Goal: Book appointment/travel/reservation

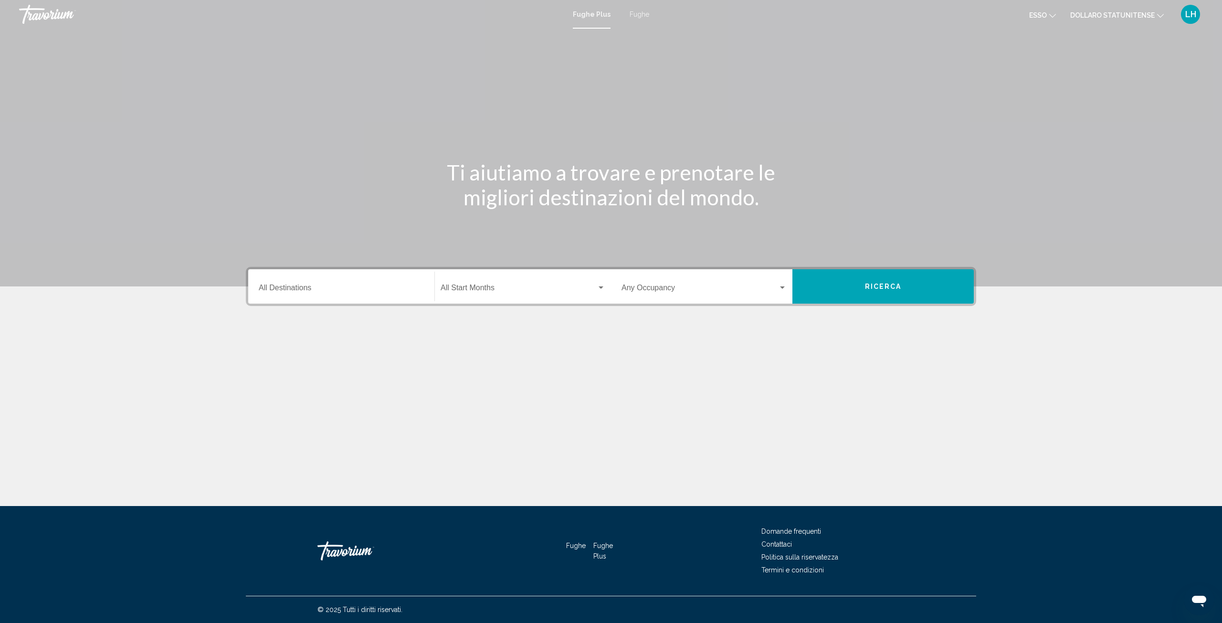
click at [333, 285] on div "Destination All Destinations" at bounding box center [341, 287] width 165 height 30
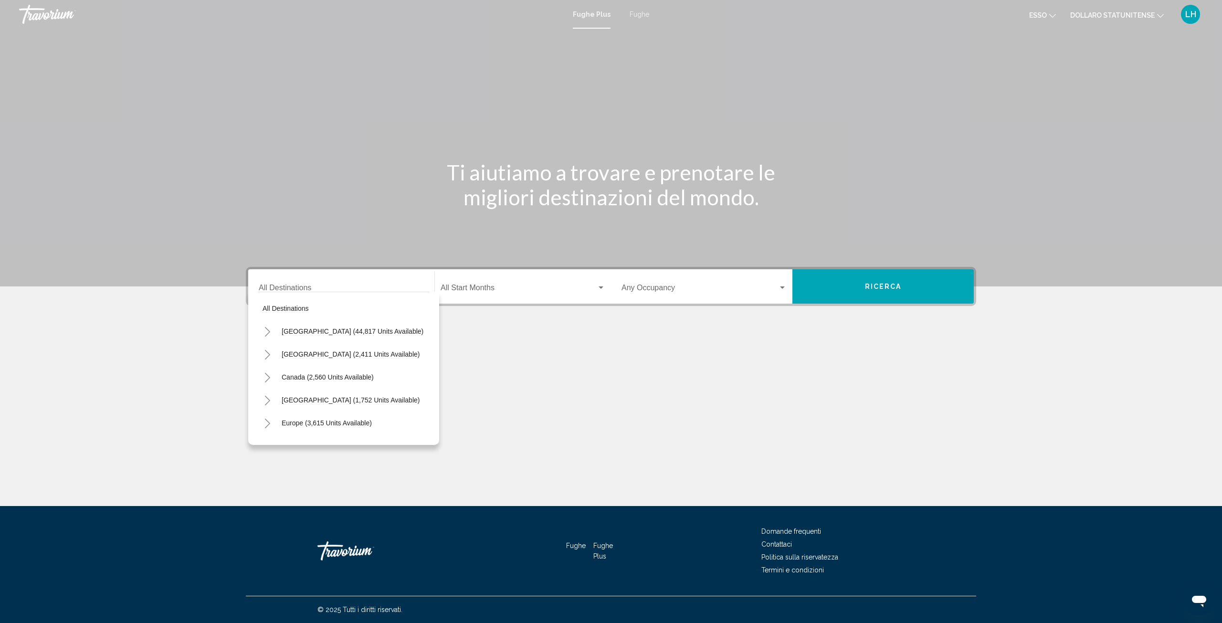
click at [482, 364] on div "Contenuto principale" at bounding box center [611, 366] width 731 height 72
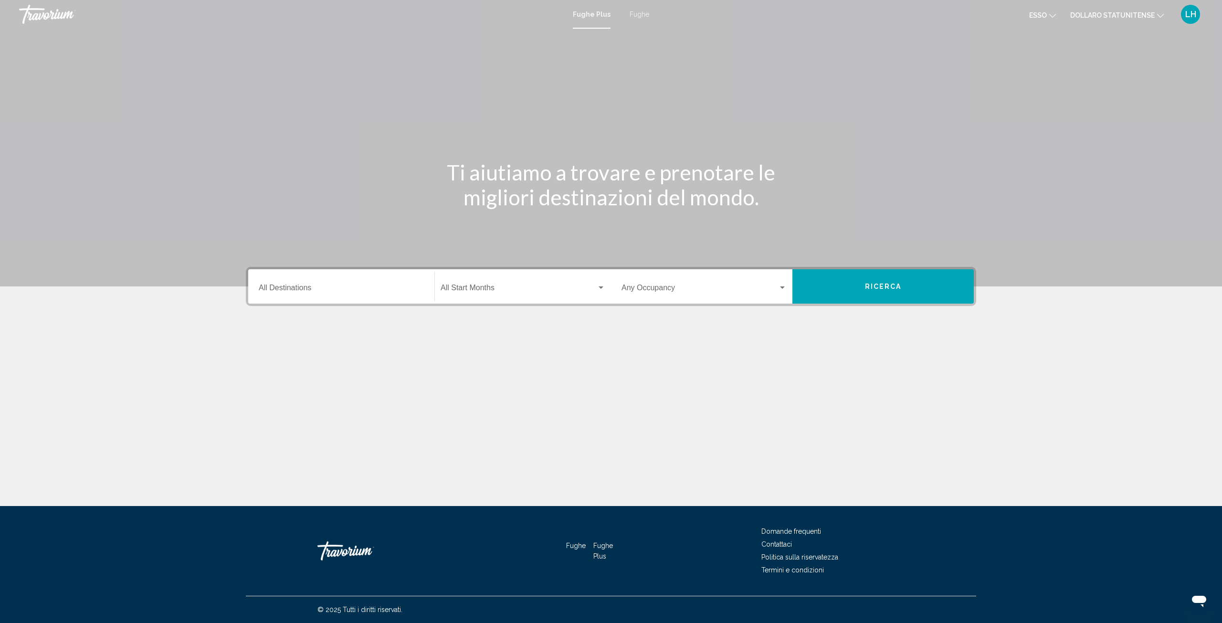
click at [318, 283] on div "Destination All Destinations" at bounding box center [341, 287] width 165 height 30
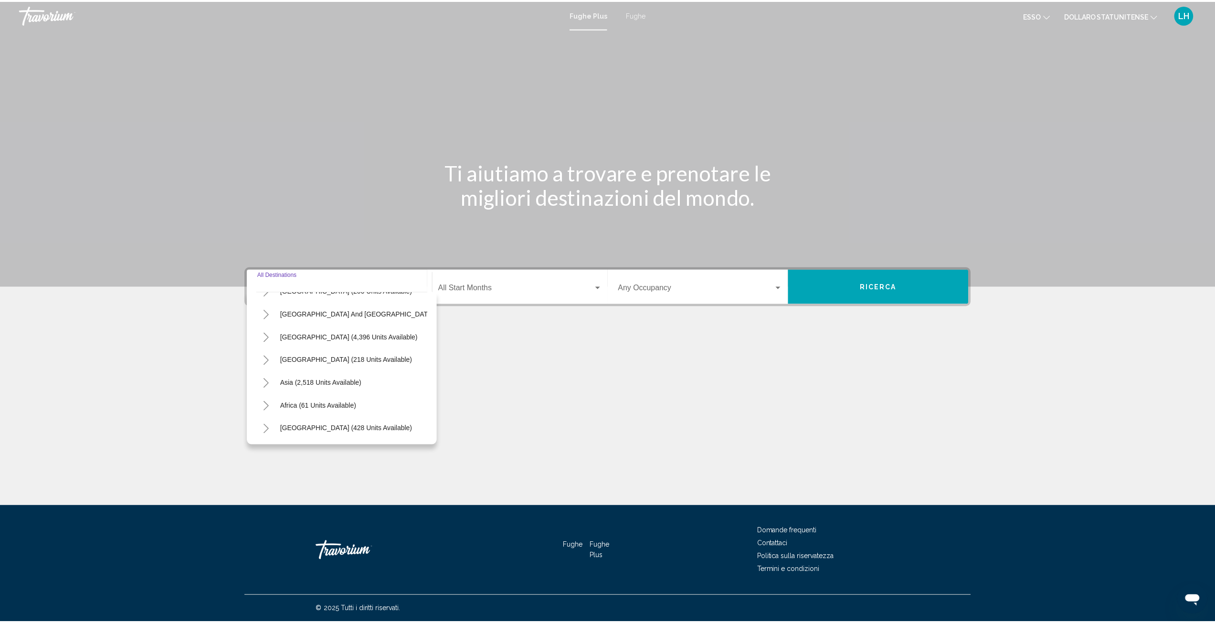
scroll to position [162, 0]
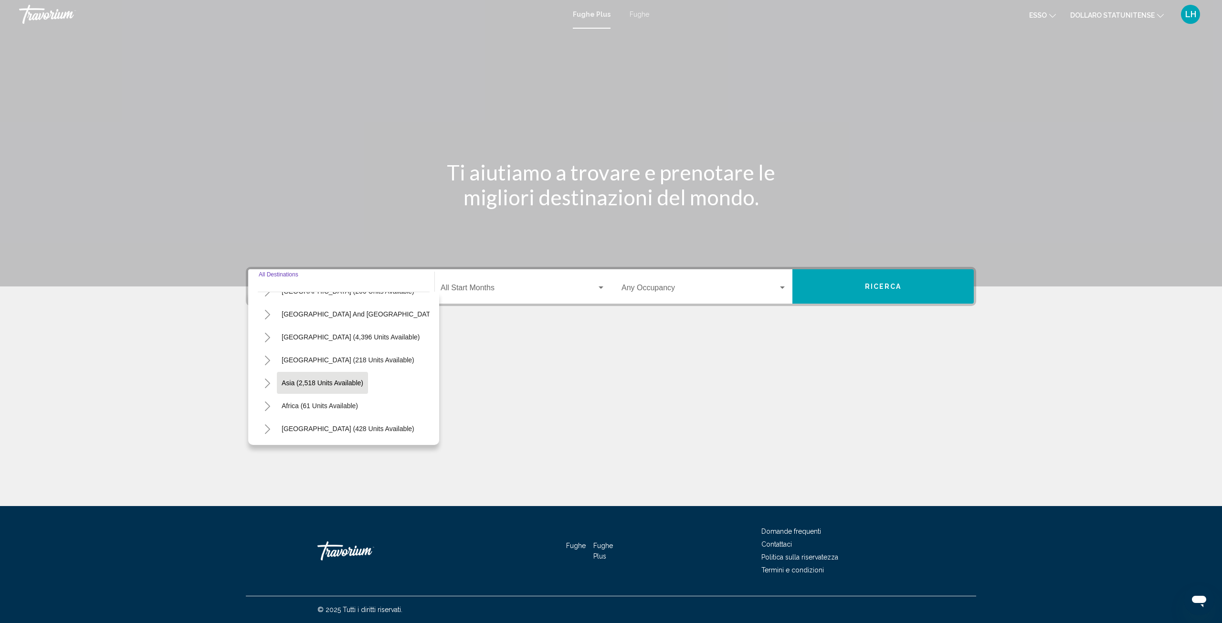
click at [323, 379] on span "Asia (2,518 units available)" at bounding box center [323, 383] width 82 height 8
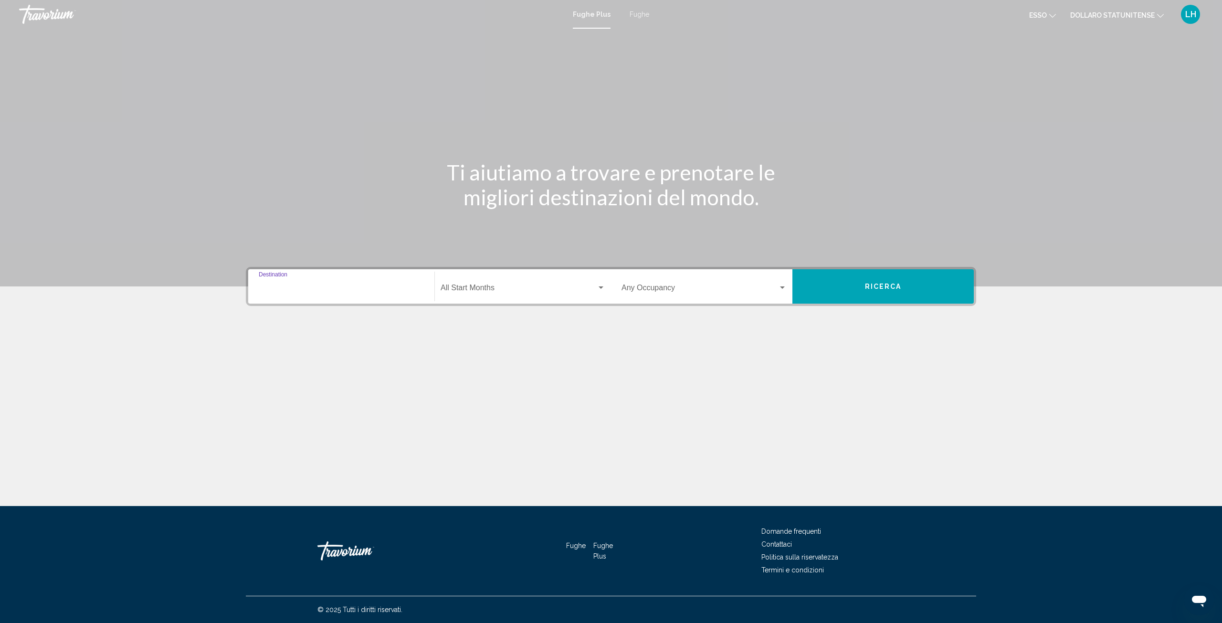
type input "**********"
click at [493, 289] on span "Widget di ricerca" at bounding box center [519, 290] width 156 height 9
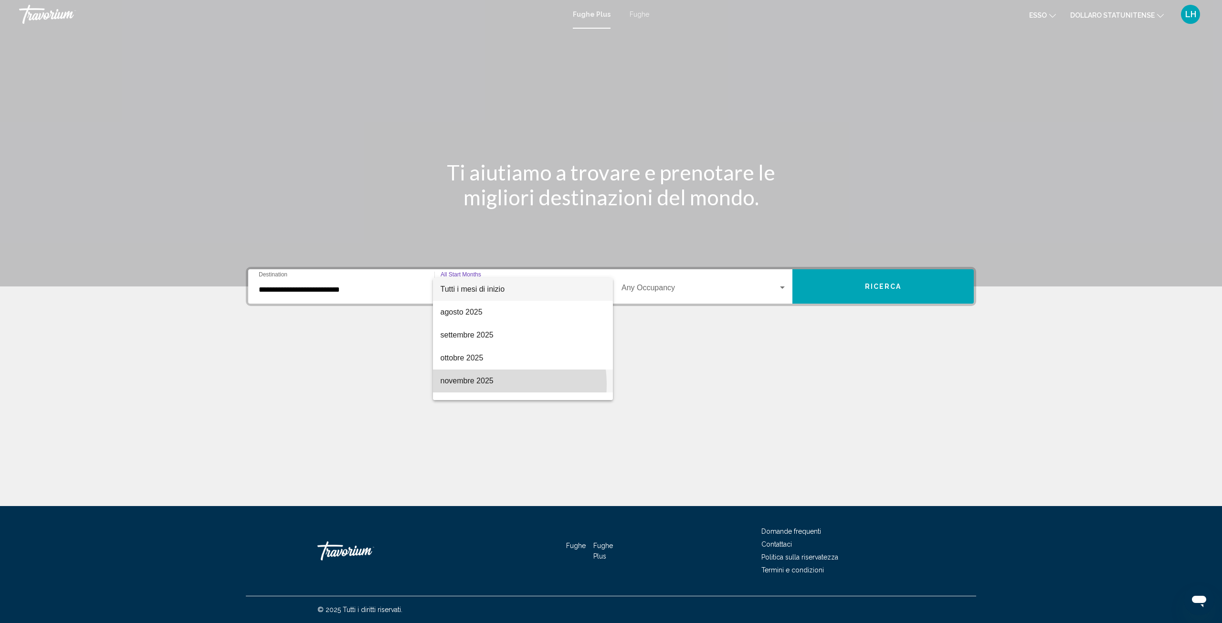
click at [482, 385] on font "novembre 2025" at bounding box center [467, 381] width 53 height 8
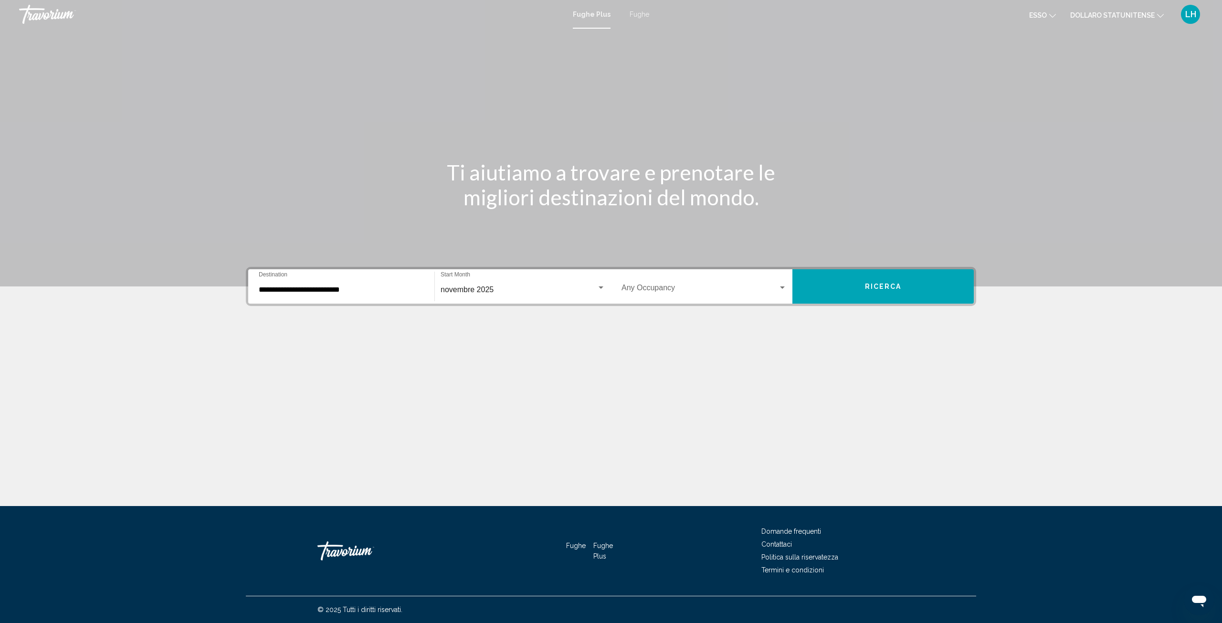
click at [785, 286] on div "Widget di ricerca" at bounding box center [782, 288] width 9 height 8
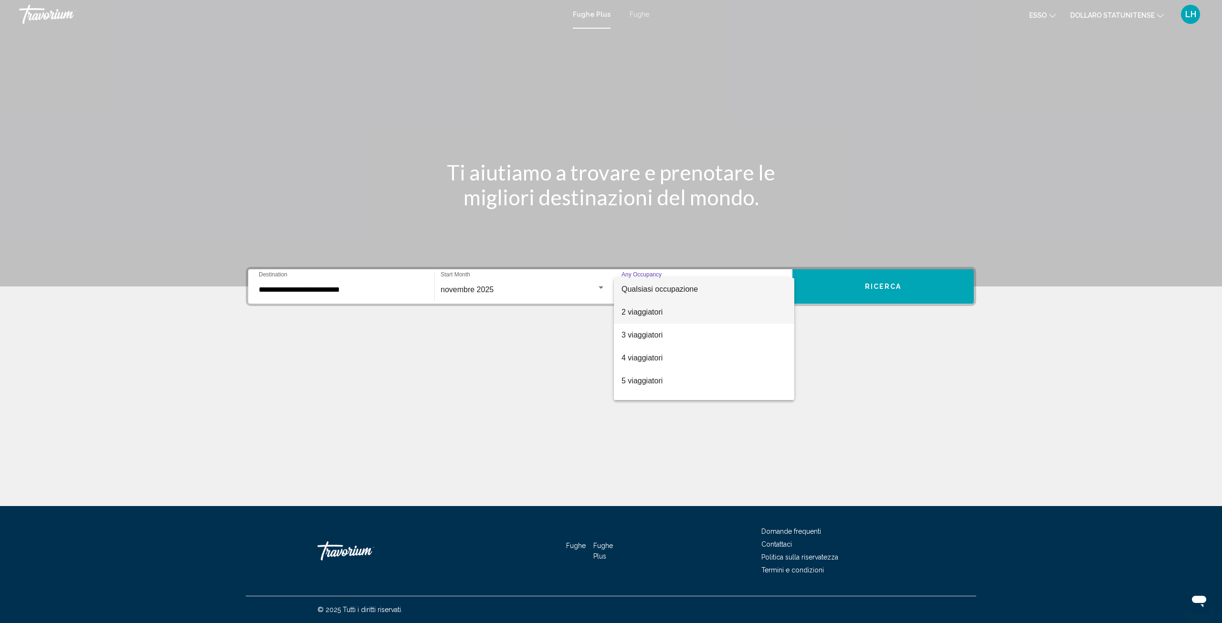
click at [682, 314] on span "2 viaggiatori" at bounding box center [704, 312] width 165 height 23
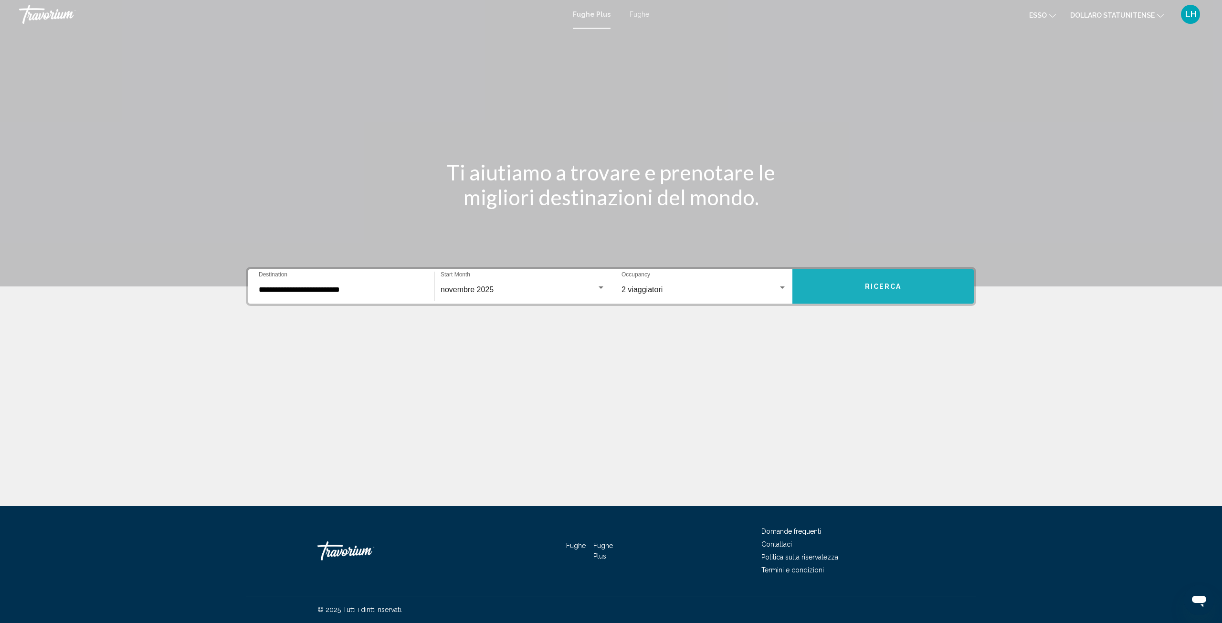
click at [858, 285] on button "Ricerca" at bounding box center [883, 286] width 181 height 34
